Goal: Task Accomplishment & Management: Manage account settings

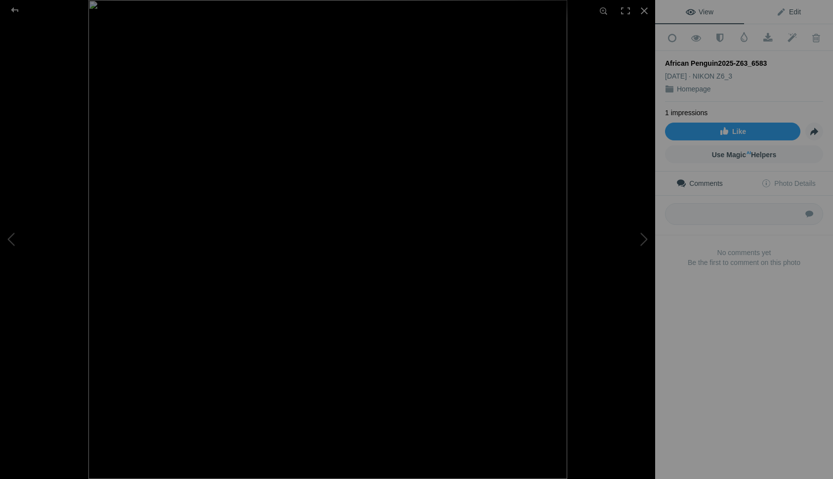
click at [783, 11] on span "Edit" at bounding box center [788, 12] width 25 height 8
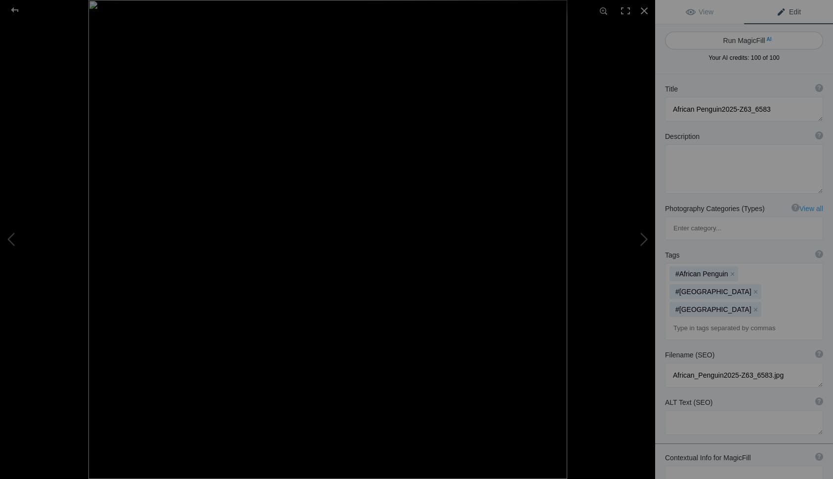
click at [728, 41] on button "Run MagicFill AI" at bounding box center [744, 41] width 158 height 18
type textarea "African Penguin Standing on Rocky Shore"
type textarea "This captivating image features an African penguin perched on a rugged rock alo…"
type textarea "african-penguin-rocky-shore.jpg"
type textarea "An African penguin standing on a rocky surface by the shore, showcasing its uni…"
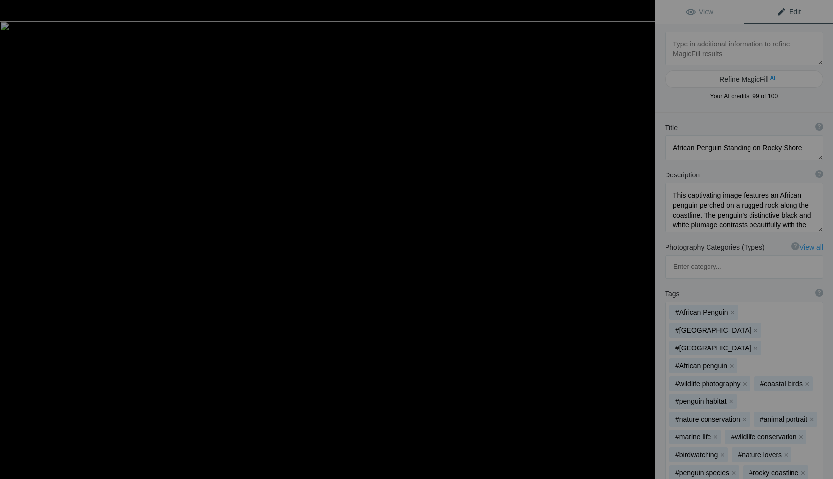
type textarea "Barn Back Winter Sunrise White Barn-DZ6_4915"
type textarea "Barn_Back_Winter_Sunrise_White_Barn-DZ6_4915.jpg"
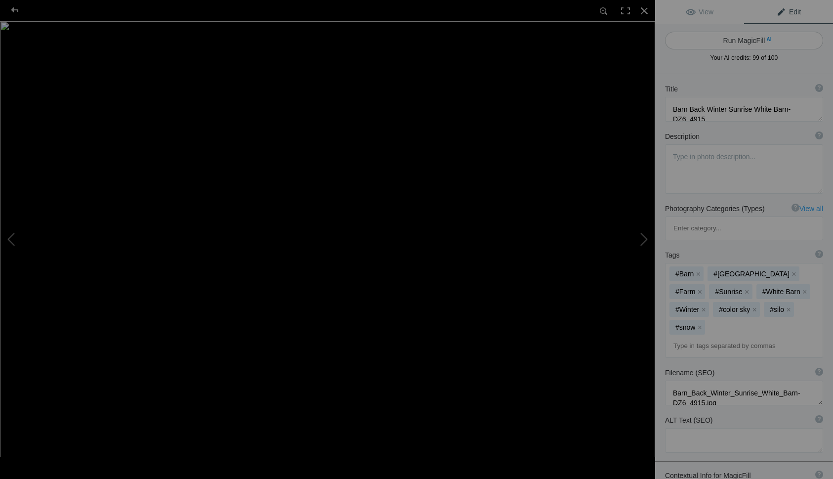
click at [740, 39] on button "Run MagicFill AI" at bounding box center [744, 41] width 158 height 18
type textarea "Serene Winter Sunrise Over White Barn and Silo"
type textarea "Experience the tranquil beauty of a winter sunrise illuminating a picturesque w…"
type textarea "serene-winter-sunrise-white-barn-silo.jpg"
type textarea "A serene winter sunrise casts warm pink and orange hues over a white barn and s…"
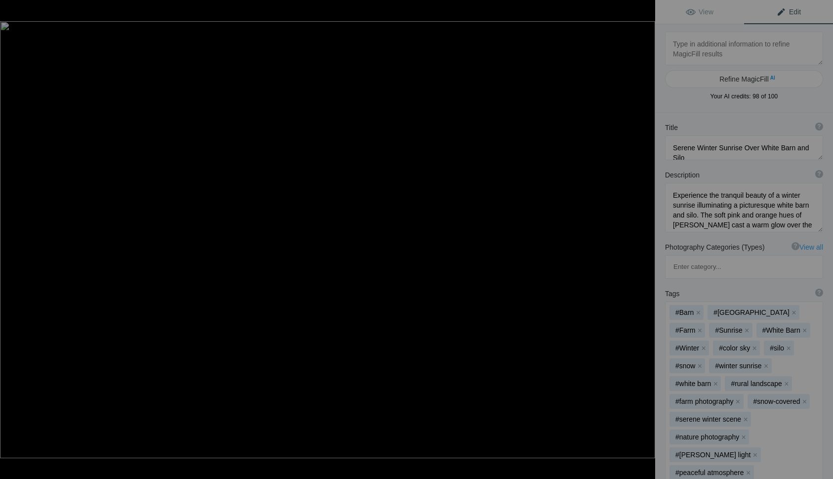
type textarea "Barn Columbia-Red -DS8_0854"
type textarea "Barn_Columbia-Red_-DS8_0854.jpg"
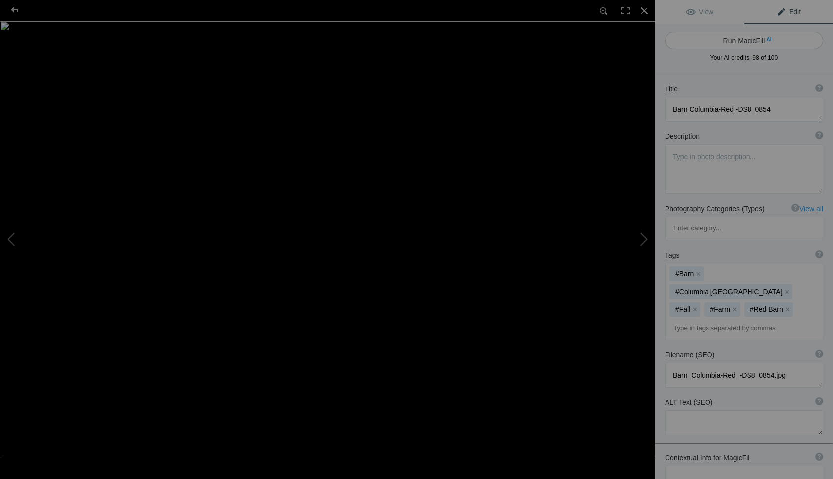
click at [738, 40] on button "Run MagicFill AI" at bounding box center [744, 41] width 158 height 18
type textarea "Charming Red Barn Surrounded by Scenic Landscape in [GEOGRAPHIC_DATA]"
type textarea "This captivating image showcases a vibrant red barn nestled in the picturesque …"
type textarea "charming-red-barn-columbia.jpg"
type textarea "A vibrant red barn surrounded by green fields and a gravel road, set against a …"
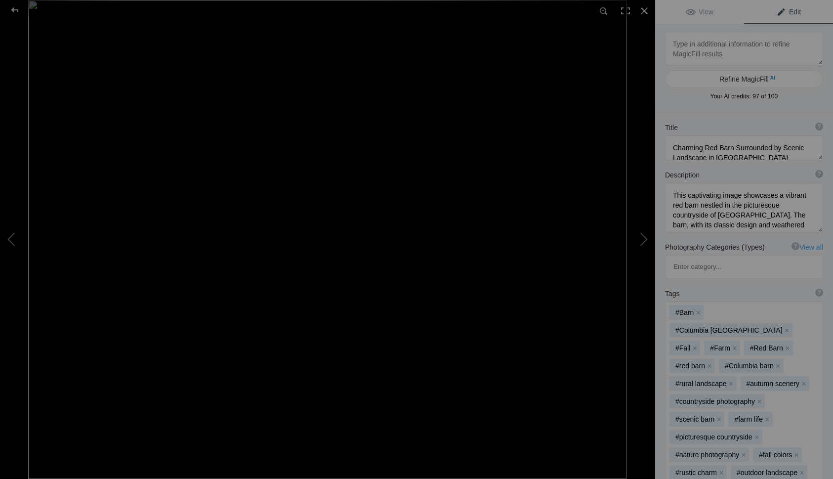
type textarea "Barred Owl Fligtht Trees-IG-D25_6598"
type textarea "Barred_Owl_Fligtht_Trees-IG-D25_6598.jpg"
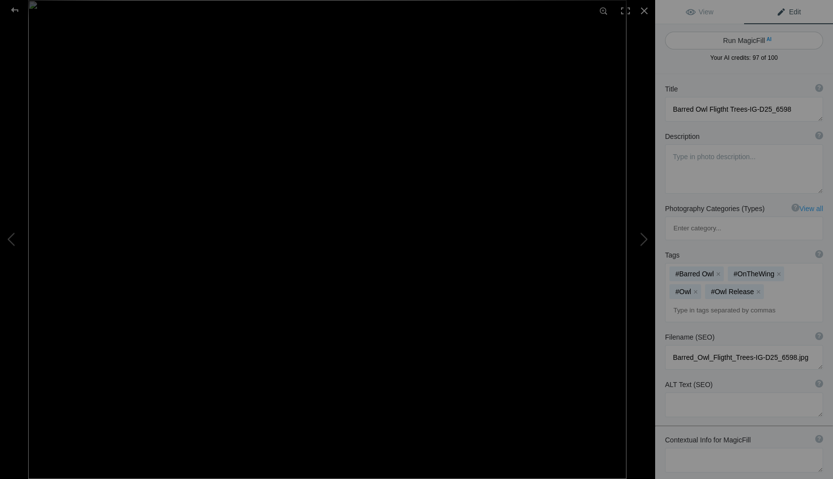
click at [730, 38] on button "Run MagicFill AI" at bounding box center [744, 41] width 158 height 18
type textarea "Majestic Barred Owl in Flight Among the Trees"
type textarea "Witness the beauty of a Barred Owl soaring gracefully through its natural habit…"
type textarea "barred-owl-in-flight-trees.jpg"
type textarea "A Barred Owl flying through a forest, showcasing its detailed feathers and keen…"
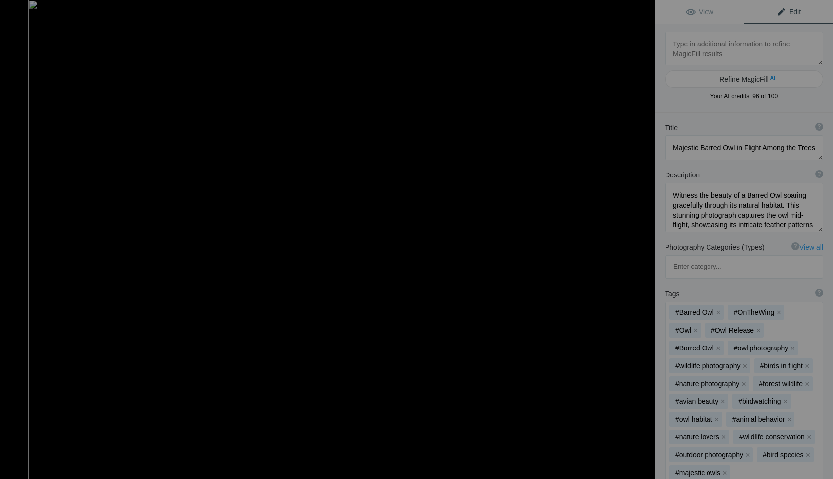
type textarea "Boston Quiet Morning Spring Seats by the river-SM-DZ6_7587 2"
type textarea "Boston_Quiet_Morning_Spring_Seats_by_the_river-SM-DZ6_7587_2.jpg"
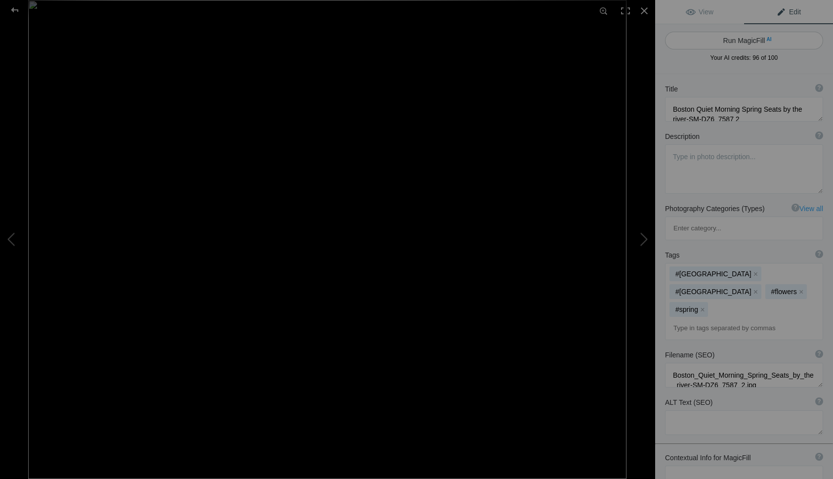
click at [723, 42] on button "Run MagicFill AI" at bounding box center [744, 41] width 158 height 18
type textarea "Serene Spring Morning in [GEOGRAPHIC_DATA]: Cherry Blossoms by the River"
type textarea "Experience the tranquility of a spring morning in [GEOGRAPHIC_DATA], where vibr…"
type textarea "boston-spring-morning-cherry-blossoms.jpg"
type textarea "A serene spring morning in [GEOGRAPHIC_DATA] featuring cherry blossoms by the r…"
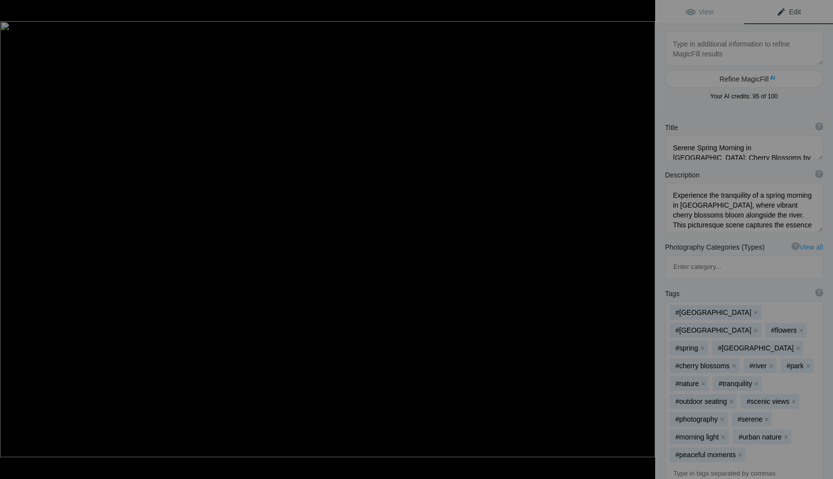
type textarea "Boston Quiet Morning Spring-SM-DZ6_7551"
type textarea "Boston_Quiet_Morning_Spring-SM-DZ6_7551.jpg"
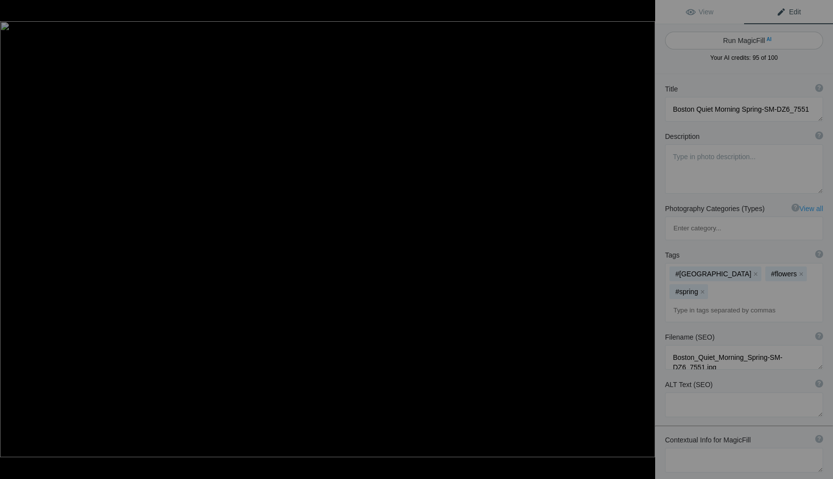
click at [722, 42] on button "Run MagicFill AI" at bounding box center [744, 41] width 158 height 18
type textarea "Tranquil Spring Morning in [GEOGRAPHIC_DATA]'s Historic Neighborhood"
type textarea "Experience the serene beauty of a quiet spring morning in [GEOGRAPHIC_DATA], wh…"
type textarea "boston-quiet-spring-morning.jpg"
type textarea "A quiet spring morning in [GEOGRAPHIC_DATA] featuring a historic brick building…"
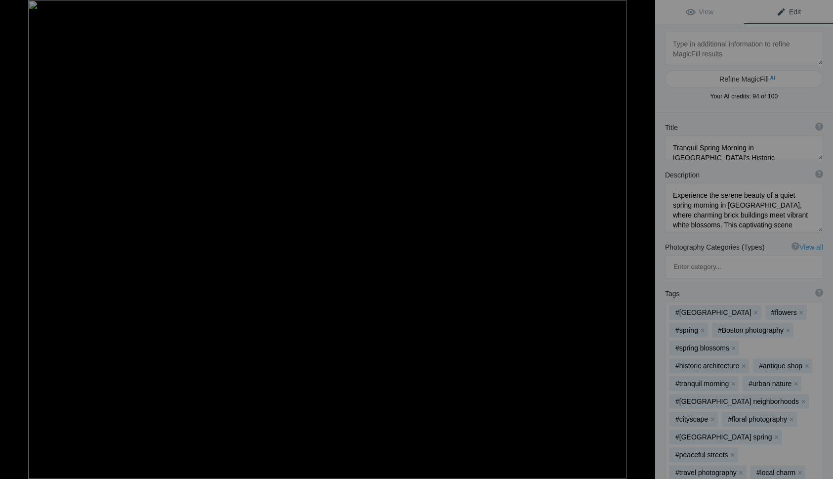
type textarea "Boston Seaport Sunrise-DSD_4610"
type textarea "Boston_Seaport_Sunrise-DSD_4610.jpg"
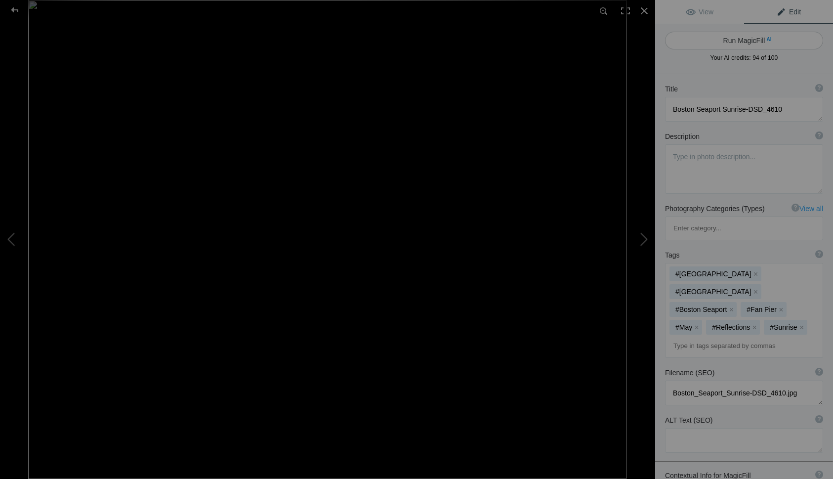
click at [730, 41] on button "Run MagicFill AI" at bounding box center [744, 41] width 158 height 18
type textarea "Stunning Sunrise Over [GEOGRAPHIC_DATA]"
type textarea "Experience the breathtaking beauty of a sunrise over [GEOGRAPHIC_DATA]'s Seapor…"
type textarea "boston-seaport-sunrise.jpg"
type textarea "A picturesque sunrise over the [GEOGRAPHIC_DATA], featuring the city skyline re…"
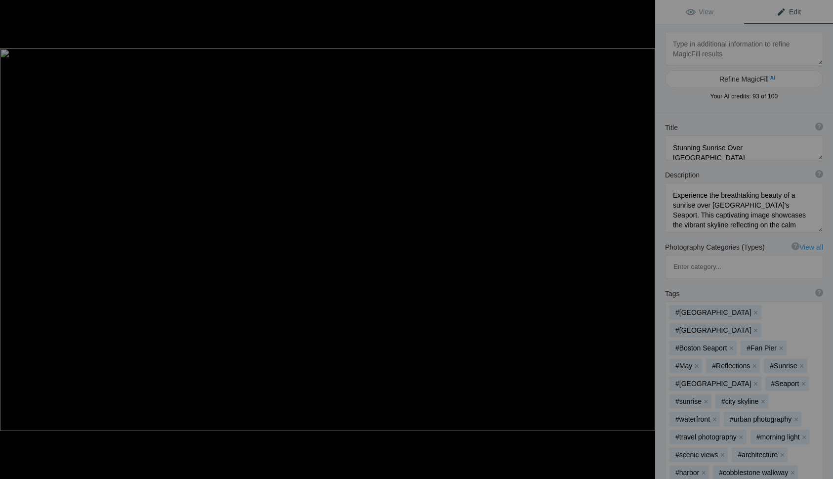
type textarea "[GEOGRAPHIC_DATA] Morning - 14x24 Tke 3 -"
type textarea "Campton_Village_Morning_-_14x24_Tke_3_-.jpg"
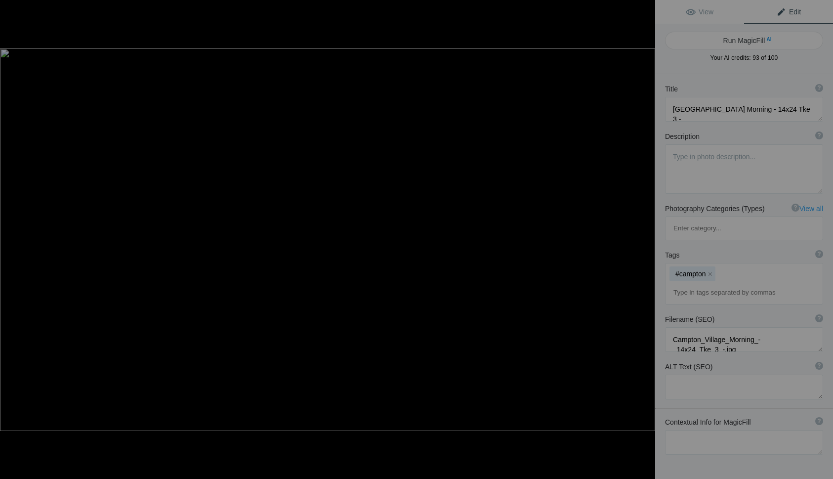
click at [730, 41] on button "Run MagicFill AI" at bounding box center [744, 41] width 158 height 18
type textarea "Serene Sunrise at [GEOGRAPHIC_DATA] with Wildflowers"
type textarea "Experience the tranquil beauty of a morning at [GEOGRAPHIC_DATA], where the sun…"
type textarea "[GEOGRAPHIC_DATA]-village-morning-dam-wildflowers.jpg"
type textarea "A serene morning view of [GEOGRAPHIC_DATA] with cascading water and vibrant wil…"
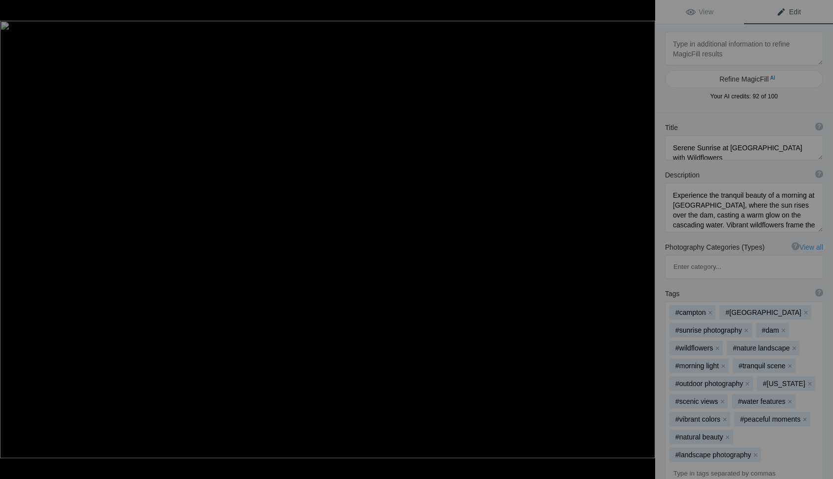
type textarea "Chelmsford Mill Wide Pond view Snowing - 1.5 SM-DSD_5904"
type textarea "Chelmsford_Mill_Wide_Pond_view_Snowing_-_1.5_SM-DSD_5904.jpg"
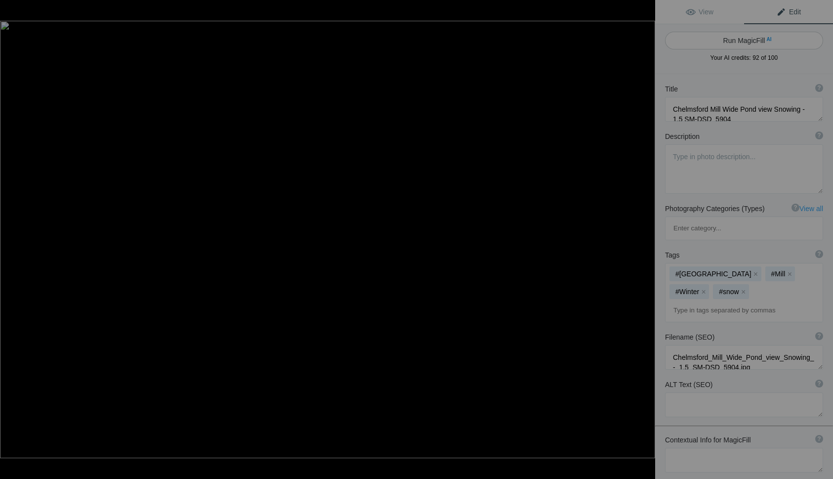
click at [730, 41] on button "Run MagicFill AI" at bounding box center [744, 41] width 158 height 18
type textarea "Serene Sunrise at [GEOGRAPHIC_DATA] with Wildflowers"
type textarea "Experience the tranquil beauty of a morning at [GEOGRAPHIC_DATA], where the sun…"
type textarea "[GEOGRAPHIC_DATA]-village-morning-dam-wildflowers.jpg"
type textarea "A serene morning view of [GEOGRAPHIC_DATA] with cascading water and vibrant wil…"
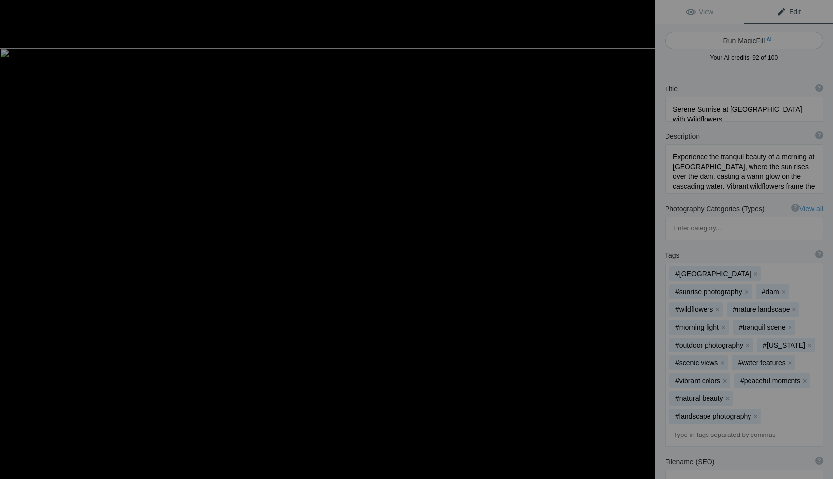
type textarea "Snowy Chelmsford Mill View with Wide Pond"
type textarea "Experience the serene beauty of [GEOGRAPHIC_DATA] Mill as it transforms into a …"
type textarea "chelmsford-mill-snowy-pond.jpg"
type textarea "A snowy view of [GEOGRAPHIC_DATA] with a wide pond, showcasing the red mill and…"
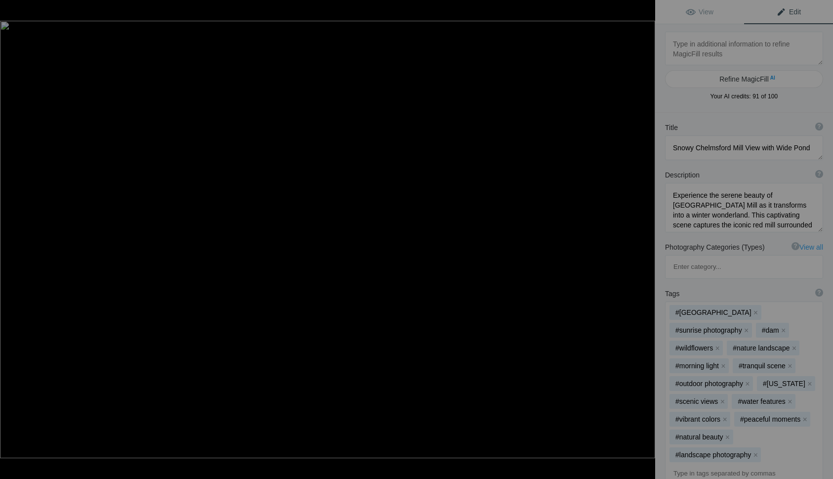
type textarea "Chelmsford Mill Wide Pond view Snowing - 1.5 SM-DSD_5904"
type textarea "Chelmsford_Mill_Wide_Pond_view_Snowing_-_1.5_SM-DSD_5904.jpg"
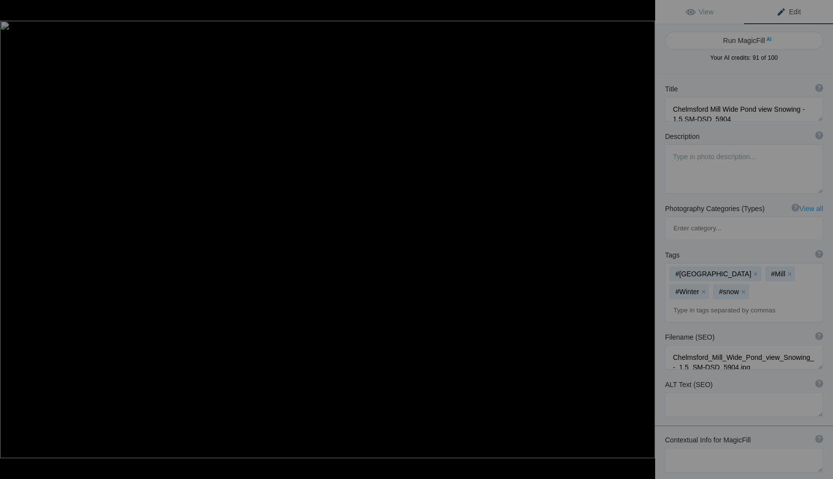
type textarea "Chocorua Fall-reedit_SM_FAL9106-Edit"
type textarea "Chocorua_Fall-reedit_SM_FAL9106-Edit.jpg"
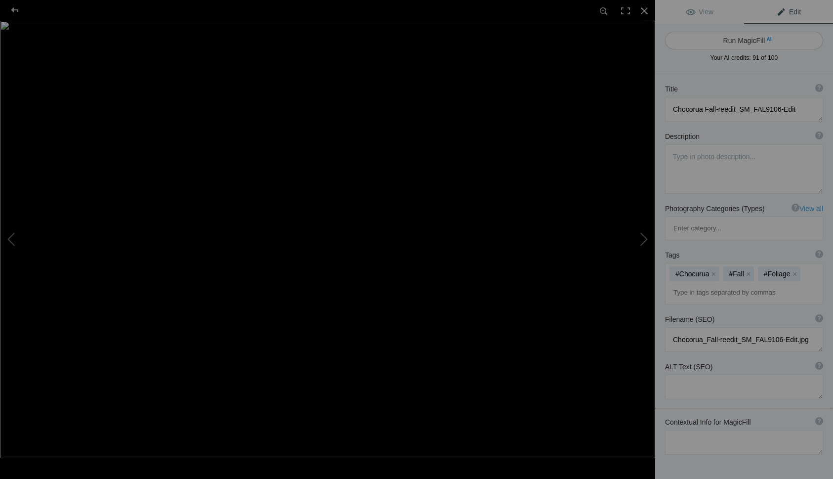
click at [730, 41] on button "Run MagicFill AI" at bounding box center [744, 41] width 158 height 18
click at [665, 66] on div at bounding box center [744, 66] width 158 height 0
type textarea "Autumn Reflections at [GEOGRAPHIC_DATA]"
type textarea "Experience the serene beauty of [GEOGRAPHIC_DATA] in this stunning autumn photo…"
type textarea "chocorua-falls-autumn-reflections.jpg"
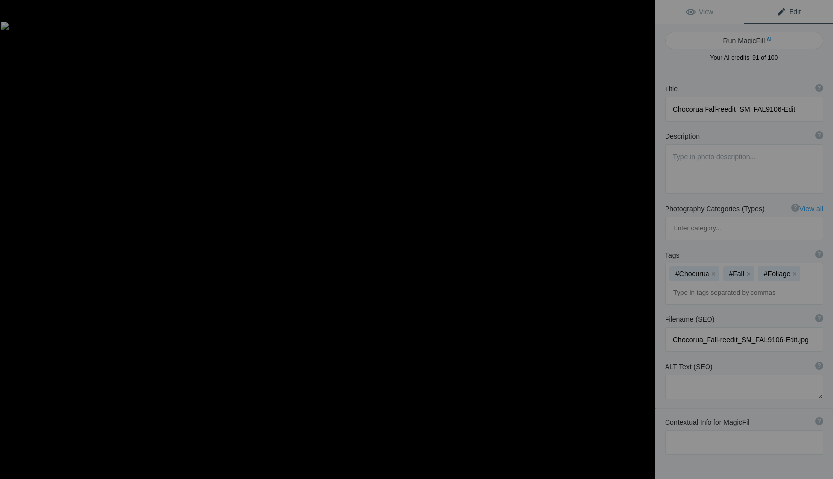
type textarea "A serene view of [GEOGRAPHIC_DATA] with autumn leaves framing the tranquil lake…"
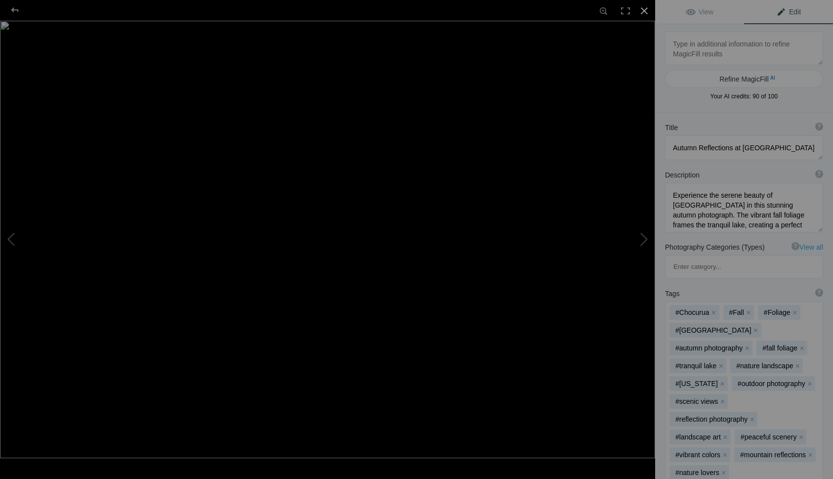
click at [644, 10] on div at bounding box center [645, 11] width 22 height 22
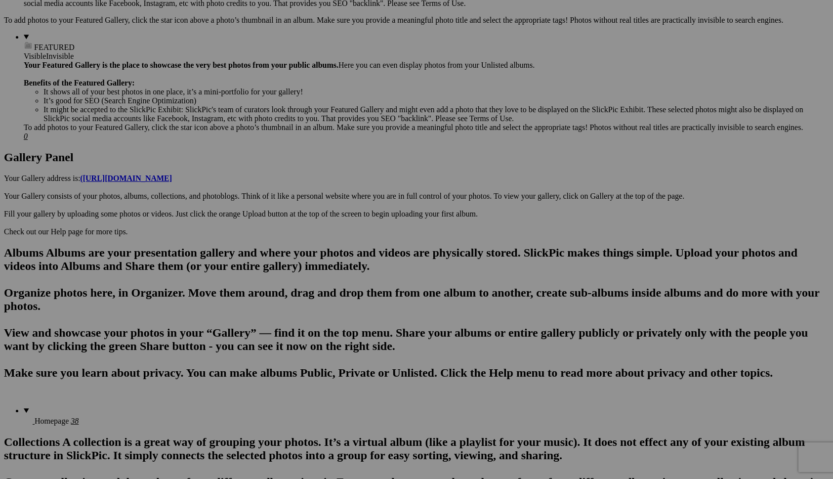
scroll to position [368, 0]
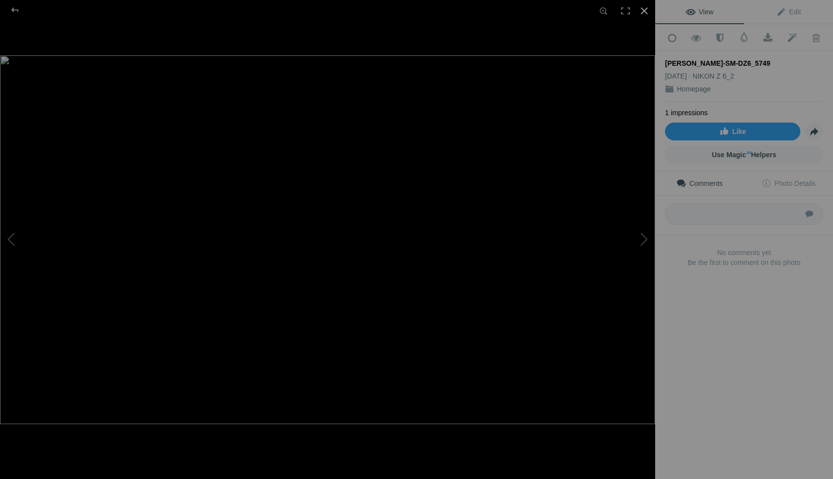
click at [644, 9] on div at bounding box center [645, 11] width 22 height 22
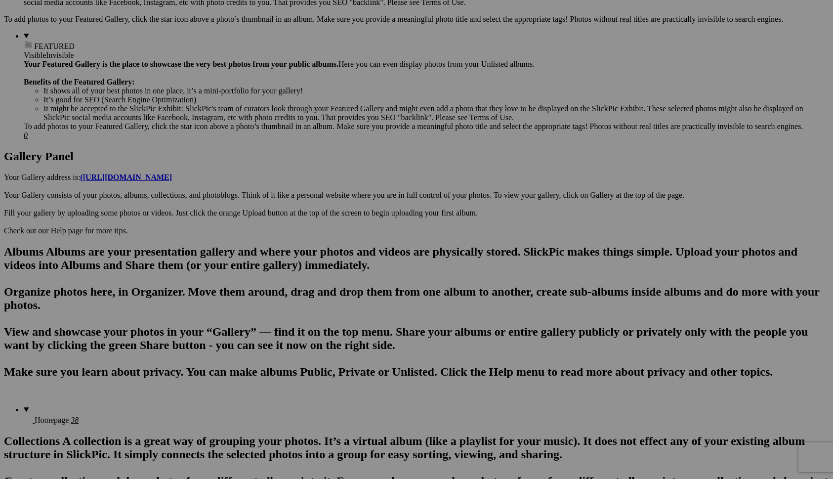
scroll to position [0, 0]
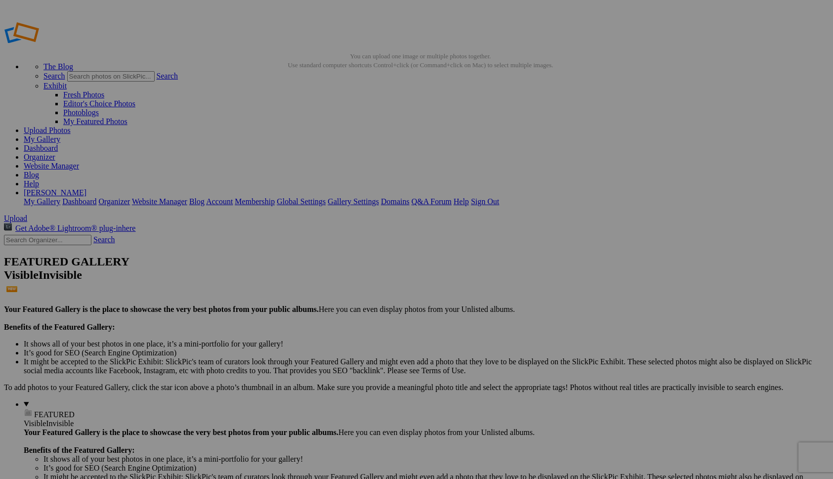
click at [351, 309] on span "Yes" at bounding box center [344, 313] width 11 height 8
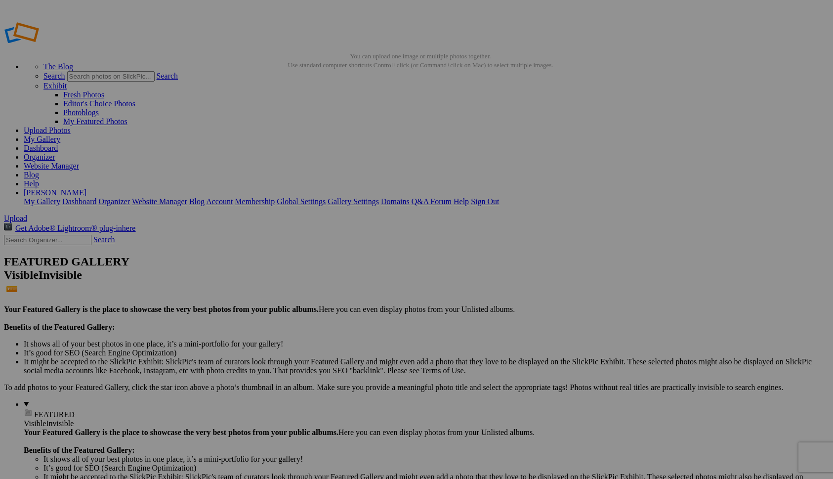
click at [79, 162] on link "Website Manager" at bounding box center [51, 166] width 55 height 8
